Goal: Manage account settings

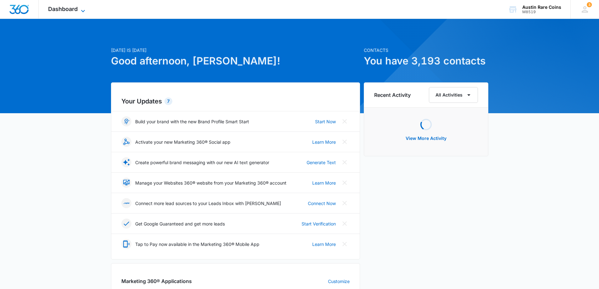
click at [59, 7] on span "Dashboard" at bounding box center [63, 9] width 30 height 7
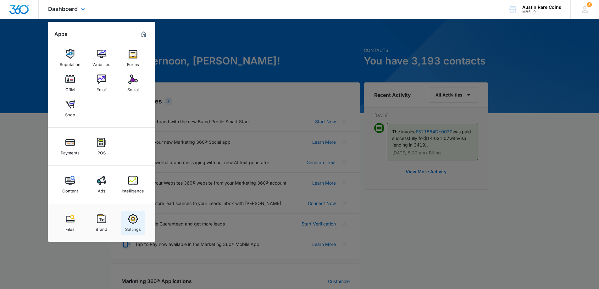
click at [132, 221] on img at bounding box center [132, 218] width 9 height 9
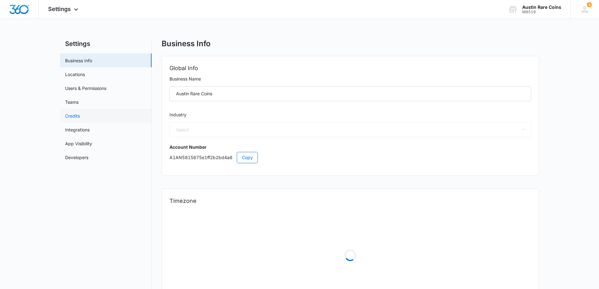
select select "33"
select select "US"
select select "America/[GEOGRAPHIC_DATA]"
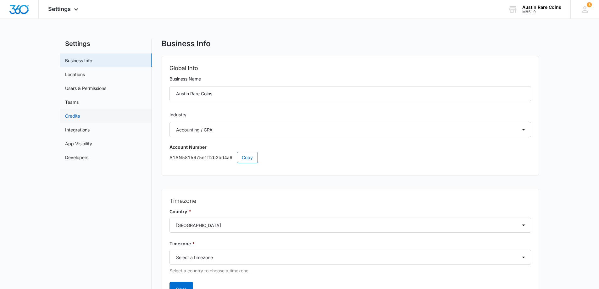
click at [73, 116] on link "Credits" at bounding box center [72, 116] width 15 height 7
